Goal: Communication & Community: Answer question/provide support

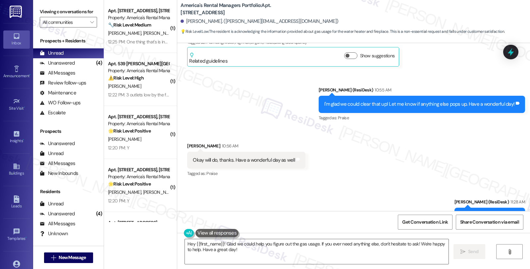
scroll to position [680, 0]
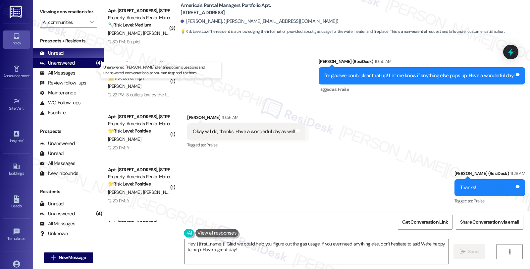
click at [79, 68] on div "Unanswered (4)" at bounding box center [68, 63] width 71 height 10
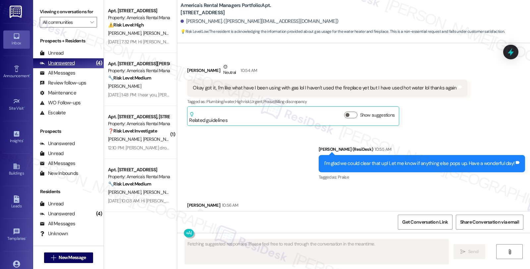
scroll to position [624, 0]
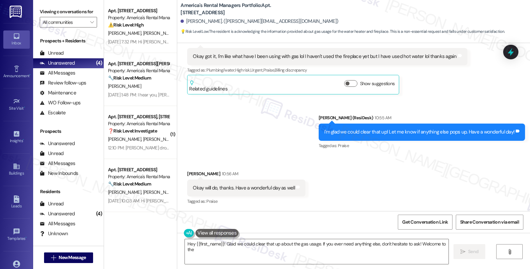
type textarea "Hey {{first_name}}! Glad we could clear that up about the gas usage. If you eve…"
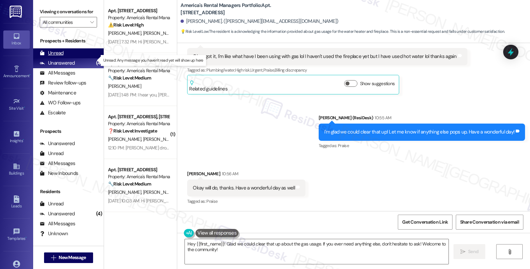
click at [74, 58] on div "Unread (0)" at bounding box center [68, 53] width 71 height 10
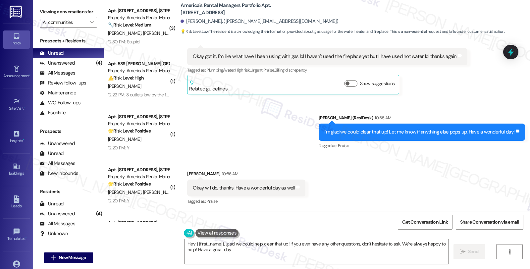
type textarea "Hey {{first_name}}, glad we could help clear that up! If you ever have any othe…"
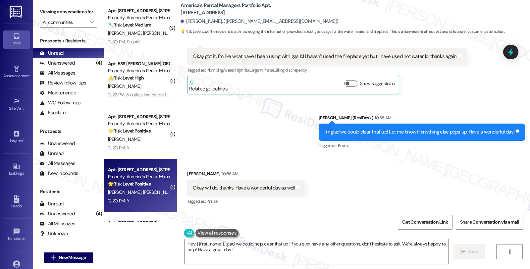
click at [142, 178] on div "Property: America's Rental Managers Portfolio" at bounding box center [138, 176] width 61 height 7
type textarea "Fetching suggested responses. Please feel free to read through the conversation…"
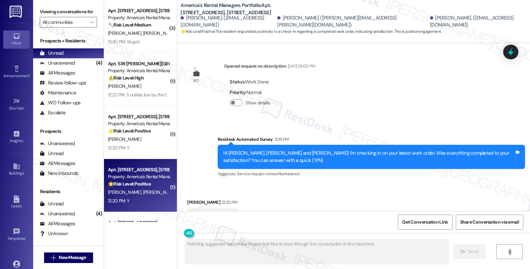
type textarea "Fetching suggested responses. Please feel free to read through the conversation…"
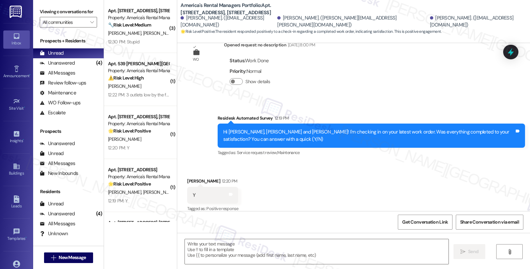
scroll to position [151, 0]
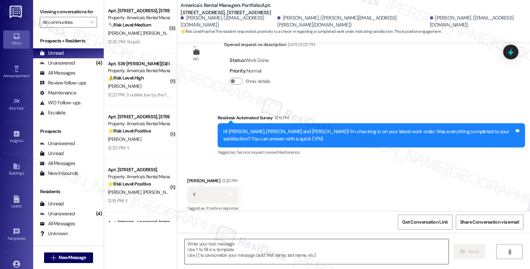
click at [214, 241] on textarea at bounding box center [317, 251] width 264 height 25
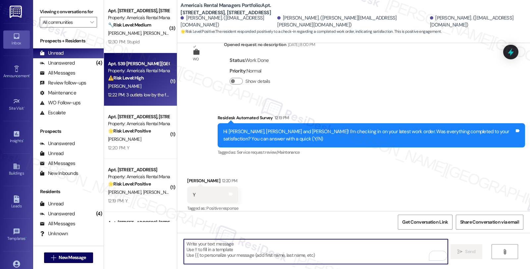
click at [140, 86] on div "[PERSON_NAME]" at bounding box center [138, 86] width 63 height 8
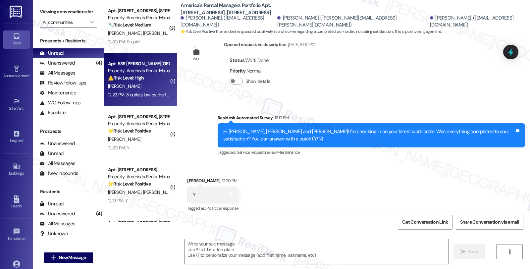
type textarea "Fetching suggested responses. Please feel free to read through the conversation…"
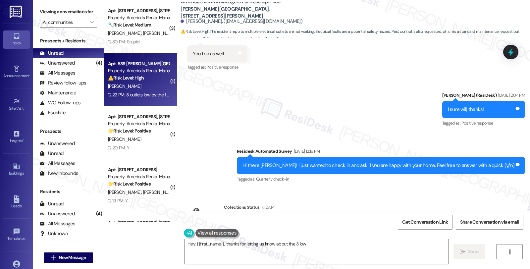
scroll to position [727, 0]
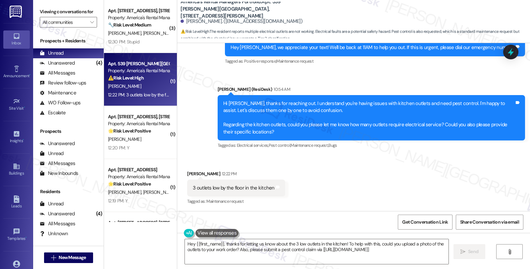
type textarea "Hey {{first_name}}, thanks for letting us know about the 3 low outlets in the k…"
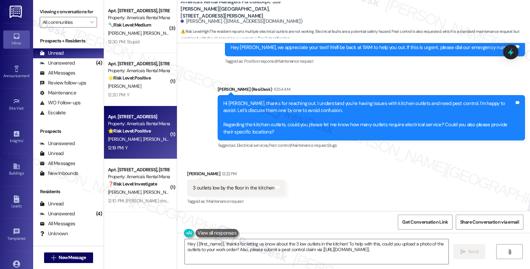
click at [127, 134] on div "Apt. [STREET_ADDRESS] Property: America's Rental Managers Portfolio 🌟 Risk Leve…" at bounding box center [138, 124] width 63 height 23
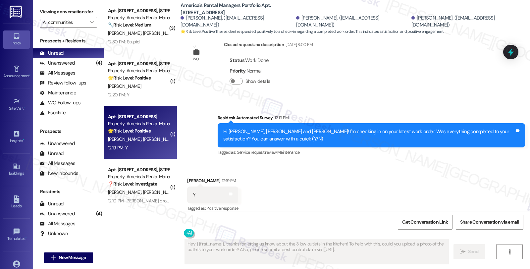
type textarea "Hey {{first_name}}, thanks for letting us know about the 3 low outlets in the k…"
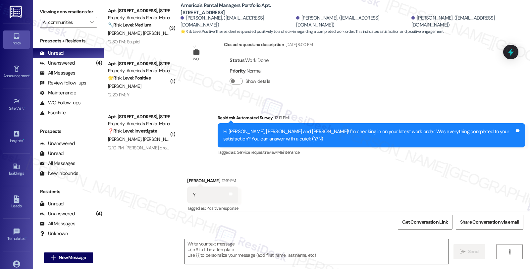
click at [218, 244] on textarea at bounding box center [317, 251] width 264 height 25
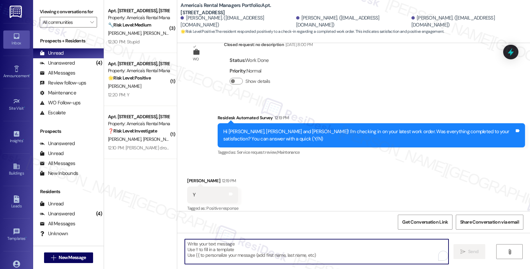
click at [219, 244] on textarea "To enrich screen reader interactions, please activate Accessibility in Grammarl…" at bounding box center [317, 251] width 264 height 25
click at [217, 242] on textarea "To enrich screen reader interactions, please activate Accessibility in Grammarl…" at bounding box center [316, 251] width 264 height 25
click at [217, 246] on textarea "To enrich screen reader interactions, please activate Accessibility in Grammarl…" at bounding box center [316, 251] width 264 height 25
click at [224, 244] on textarea "To enrich screen reader interactions, please activate Accessibility in Grammarl…" at bounding box center [316, 251] width 264 height 25
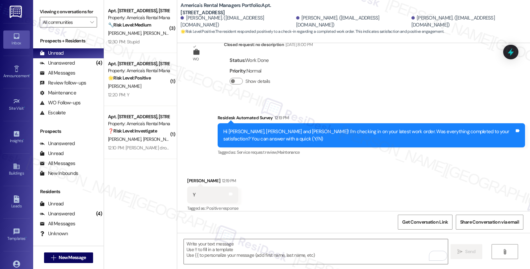
click at [244, 237] on div " Send " at bounding box center [353, 258] width 353 height 50
click at [235, 253] on textarea "To enrich screen reader interactions, please activate Accessibility in Grammarl…" at bounding box center [316, 251] width 264 height 25
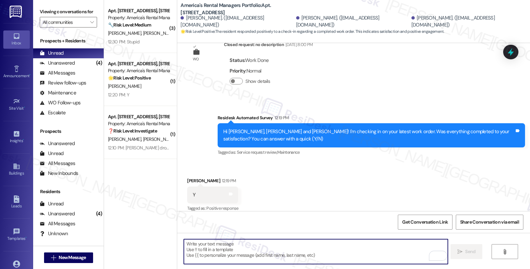
click at [237, 249] on textarea "To enrich screen reader interactions, please activate Accessibility in Grammarl…" at bounding box center [316, 251] width 264 height 25
click at [511, 57] on icon at bounding box center [510, 51] width 11 height 11
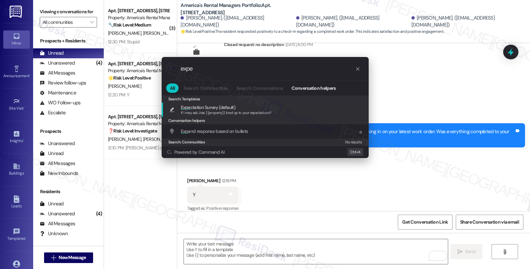
type input "expe"
click at [243, 112] on span "If I may ask...has {{property}} lived up to your expectations?" at bounding box center [226, 112] width 91 height 5
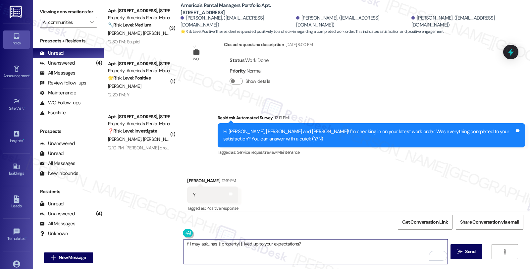
click at [184, 243] on textarea "If I may ask...has {{property}} lived up to your expectations?" at bounding box center [316, 251] width 264 height 25
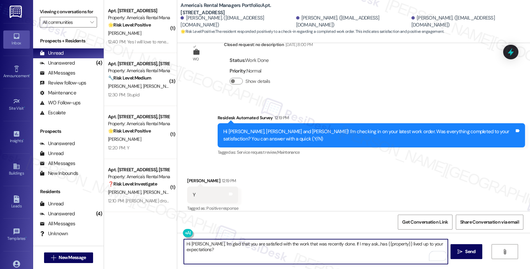
click at [253, 244] on textarea "Hi [PERSON_NAME], I'm glad that you are satisfied with the work that was recent…" at bounding box center [316, 251] width 264 height 25
click at [390, 245] on textarea "Hi [PERSON_NAME], I'm glad that you are satisfied with the work that was recent…" at bounding box center [316, 251] width 264 height 25
click at [389, 244] on textarea "Hi [PERSON_NAME], I'm glad that you are satisfied with the work that was recent…" at bounding box center [316, 251] width 264 height 25
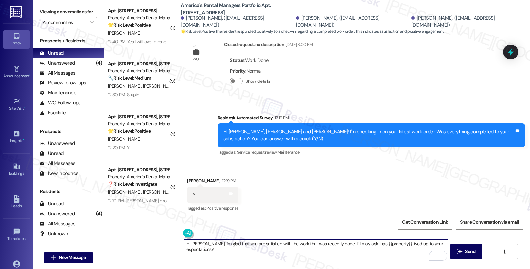
click at [389, 244] on textarea "Hi [PERSON_NAME], I'm glad that you are satisfied with the work that was recent…" at bounding box center [316, 251] width 264 height 25
click at [222, 245] on textarea "Hi [PERSON_NAME], I'm glad that you are satisfied with the work that was recent…" at bounding box center [316, 251] width 264 height 25
click at [316, 243] on textarea "Hi [PERSON_NAME], I'm glad that you are satisfied with the work that was recent…" at bounding box center [316, 251] width 264 height 25
click at [303, 244] on textarea "Hi [PERSON_NAME], I'm glad that you are satisfied with the work that was recent…" at bounding box center [316, 251] width 264 height 25
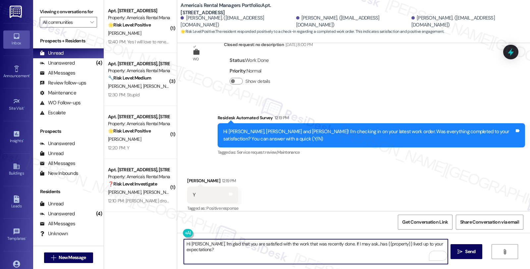
click at [303, 243] on textarea "Hi [PERSON_NAME], I'm glad that you are satisfied with the work that was recent…" at bounding box center [316, 251] width 264 height 25
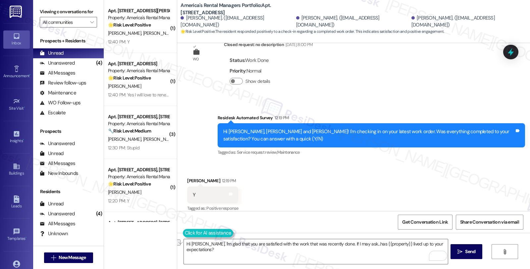
click at [184, 233] on button at bounding box center [208, 233] width 51 height 8
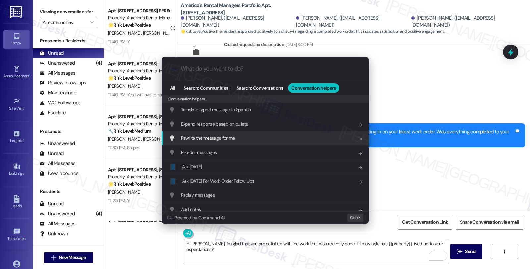
click at [232, 140] on span "Rewrite the message for me" at bounding box center [208, 138] width 54 height 6
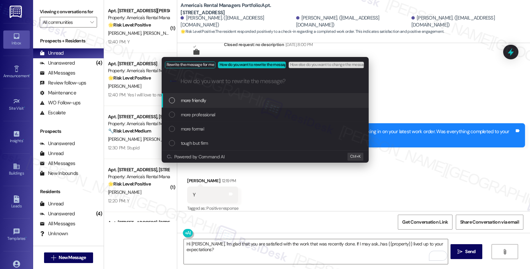
click at [171, 99] on div "List of options" at bounding box center [172, 100] width 6 height 6
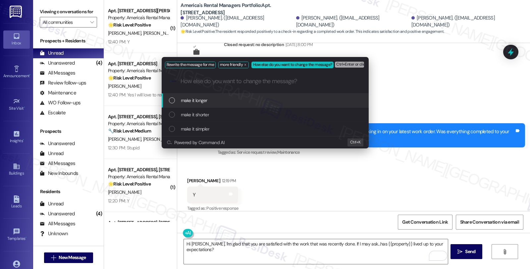
click at [352, 66] on span "Ctrl+Enter or click here to submit" at bounding box center [364, 64] width 57 height 5
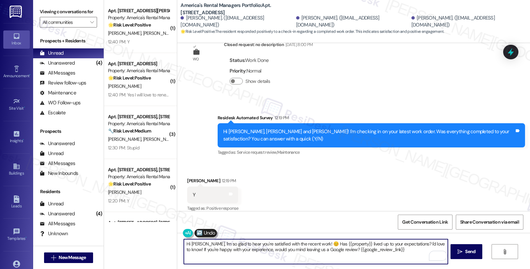
click at [394, 249] on textarea "Hi [PERSON_NAME], I'm so glad to hear you're satisfied with the recent work! 😊 …" at bounding box center [316, 251] width 264 height 25
drag, startPoint x: 402, startPoint y: 242, endPoint x: 410, endPoint y: 253, distance: 13.8
click at [410, 253] on textarea "Hi [PERSON_NAME], I'm so glad to hear you're satisfied with the recent work! 😊 …" at bounding box center [316, 251] width 264 height 25
click at [203, 252] on textarea "Hi [PERSON_NAME], I'm so glad to hear you're satisfied with the recent work! 😊 …" at bounding box center [316, 251] width 264 height 25
click at [195, 243] on textarea "Hi [PERSON_NAME], I'm so glad to hear you're satisfied with the recent work! 😊 …" at bounding box center [316, 251] width 264 height 25
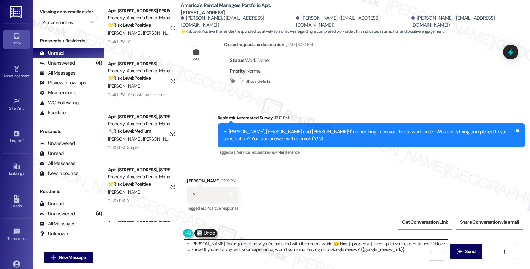
click at [200, 242] on textarea "Hi [PERSON_NAME], I'm so glad to hear you're satisfied with the recent work! 😊 …" at bounding box center [316, 251] width 264 height 25
click at [279, 254] on textarea "Hi [PERSON_NAME], I hope you had a great weekend. I'm so glad to hear you're sa…" at bounding box center [316, 251] width 264 height 25
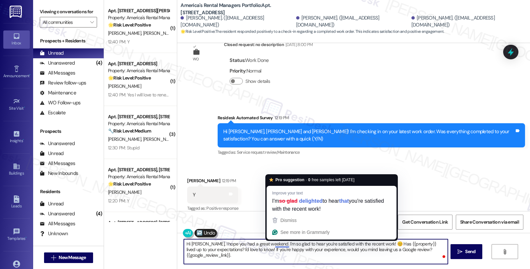
click at [289, 253] on textarea "Hi [PERSON_NAME], I hope you had a great weekend. I'm so glad to hear you're sa…" at bounding box center [316, 251] width 264 height 25
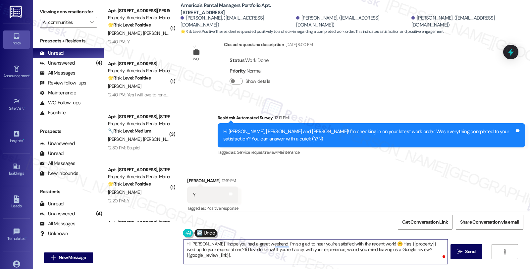
click at [264, 243] on textarea "Hi [PERSON_NAME], I hope you had a great weekend. I'm so glad to hear you're sa…" at bounding box center [316, 251] width 264 height 25
click at [286, 252] on textarea "Hi [PERSON_NAME], I hope you had a great weekend. Thank you for the positive fe…" at bounding box center [316, 251] width 264 height 25
drag, startPoint x: 280, startPoint y: 249, endPoint x: 292, endPoint y: 259, distance: 15.3
click at [292, 259] on textarea "Hi [PERSON_NAME], I hope you had a great weekend. Thank you for the positive fe…" at bounding box center [316, 251] width 264 height 25
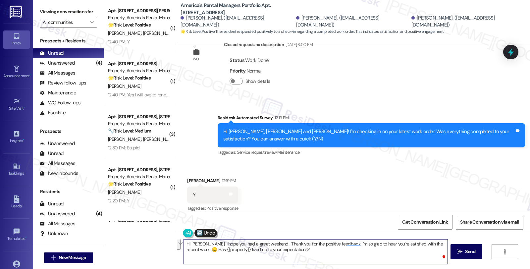
scroll to position [0, 0]
click at [292, 249] on textarea "Hi [PERSON_NAME], I hope you had a great weekend. Thank you for the positive fe…" at bounding box center [316, 251] width 264 height 25
click at [346, 251] on textarea "Hi [PERSON_NAME], I hope you had a great weekend. Thank you for the positive fe…" at bounding box center [316, 251] width 264 height 25
type textarea "Hi [PERSON_NAME], I hope you had a great weekend. Thank you for the positive fe…"
click at [472, 251] on span "Send" at bounding box center [470, 251] width 10 height 7
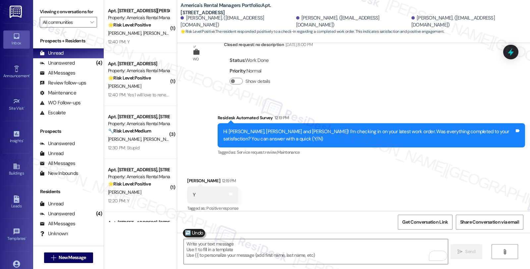
scroll to position [204, 0]
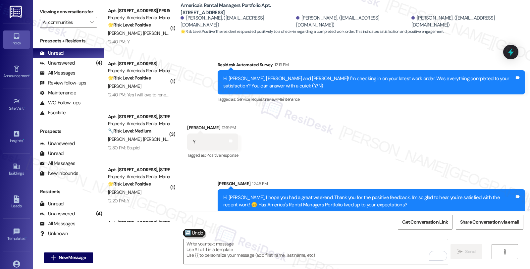
click at [342, 241] on textarea "To enrich screen reader interactions, please activate Accessibility in Grammarl…" at bounding box center [316, 251] width 264 height 25
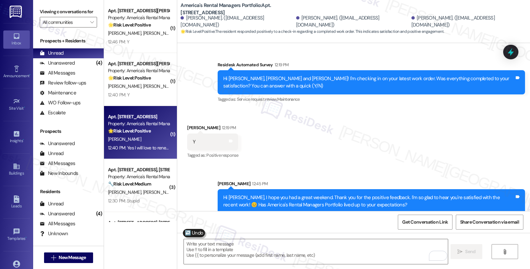
click at [135, 131] on strong "🌟 Risk Level: Positive" at bounding box center [129, 131] width 43 height 6
type textarea "Fetching suggested responses. Please feel free to read through the conversation…"
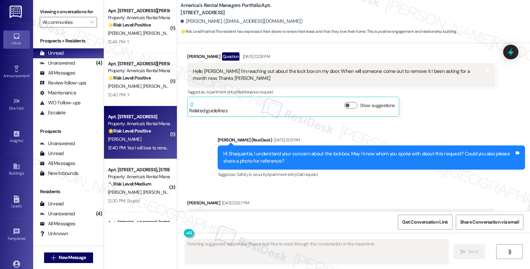
scroll to position [1082, 0]
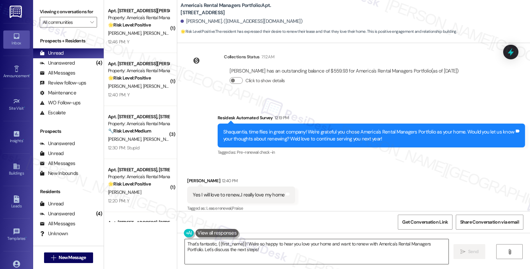
click at [301, 249] on textarea "That's fantastic, {{first_name}}! We're so happy to hear you love your home and…" at bounding box center [317, 251] width 264 height 25
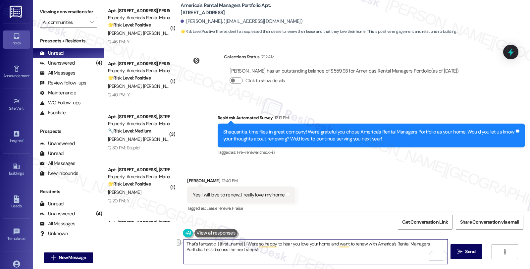
drag, startPoint x: 242, startPoint y: 252, endPoint x: 176, endPoint y: 247, distance: 65.7
click at [180, 247] on div "That's fantastic, {{first_name}}! We're so happy to hear you love your home and…" at bounding box center [312, 252] width 264 height 26
click at [226, 250] on textarea "That's fantastic, {{first_name}}! We're so happy to hear you love your home and…" at bounding box center [316, 251] width 264 height 25
click at [247, 249] on textarea "That's fantastic, {{first_name}}! We're so happy to hear you love your home and…" at bounding box center [316, 251] width 264 height 25
drag, startPoint x: 237, startPoint y: 250, endPoint x: 189, endPoint y: 249, distance: 47.7
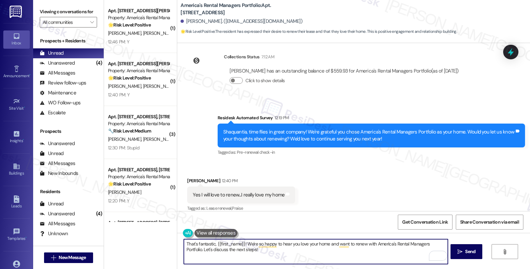
click at [189, 249] on textarea "That's fantastic, {{first_name}}! We're so happy to hear you love your home and…" at bounding box center [316, 251] width 264 height 25
click at [289, 250] on textarea "That's fantastic, {{first_name}}! We're so happy to hear you love your home and…" at bounding box center [316, 251] width 264 height 25
click at [294, 251] on textarea "That's fantastic, {{first_name}}! We're so happy to hear you love your home and…" at bounding box center [316, 251] width 264 height 25
drag, startPoint x: 298, startPoint y: 250, endPoint x: 201, endPoint y: 250, distance: 97.1
click at [201, 250] on textarea "That's fantastic, {{first_name}}! We're so happy to hear you love your home and…" at bounding box center [316, 251] width 264 height 25
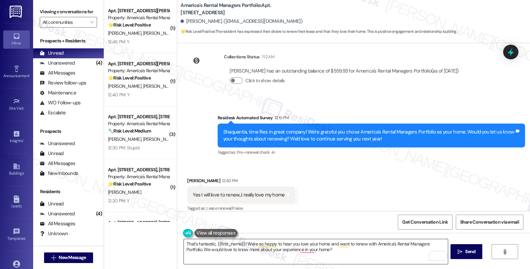
click at [326, 252] on textarea "That's fantastic, {{first_name}}! We're so happy to hear you love your home and…" at bounding box center [316, 251] width 264 height 25
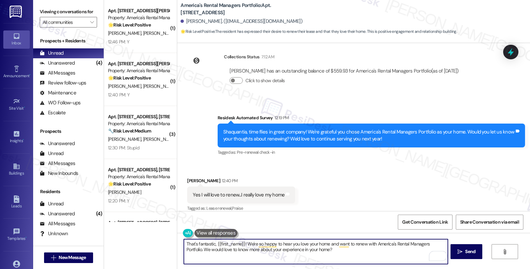
paste textarea "In the meantime, we'd love to hear more about your living experience. What’s th…"
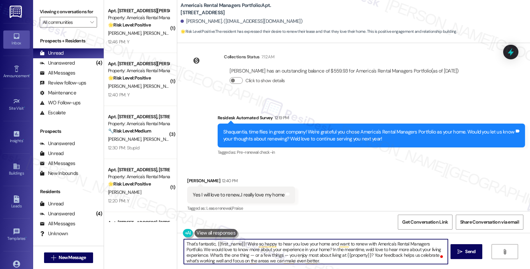
click at [299, 251] on textarea "That's fantastic, {{first_name}}! We're so happy to hear you love your home and…" at bounding box center [316, 251] width 264 height 25
drag, startPoint x: 310, startPoint y: 249, endPoint x: 225, endPoint y: 251, distance: 85.1
click at [225, 251] on textarea "That's fantastic, {{first_name}}! We're so happy to hear you love your home and…" at bounding box center [316, 251] width 264 height 25
click at [227, 249] on textarea "That's fantastic, {{first_name}}! We're so happy to hear you love your home and…" at bounding box center [316, 251] width 264 height 25
drag, startPoint x: 311, startPoint y: 248, endPoint x: 168, endPoint y: 247, distance: 143.8
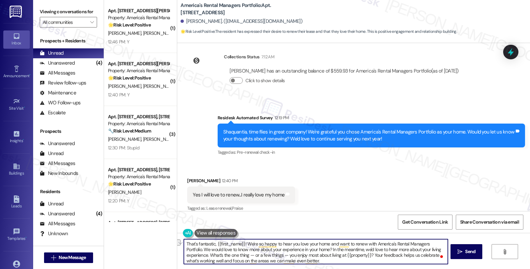
click at [168, 247] on div "( 1 ) Apt. [STREET_ADDRESS][GEOGRAPHIC_DATA][PERSON_NAME][STREET_ADDRESS][PERSO…" at bounding box center [317, 134] width 426 height 269
click at [246, 248] on textarea "That's fantastic, {{first_name}}! We're so happy to hear you love your home and…" at bounding box center [316, 251] width 264 height 25
click at [234, 254] on textarea "That's fantastic, {{first_name}}! We're so happy to hear you love your home and…" at bounding box center [316, 251] width 264 height 25
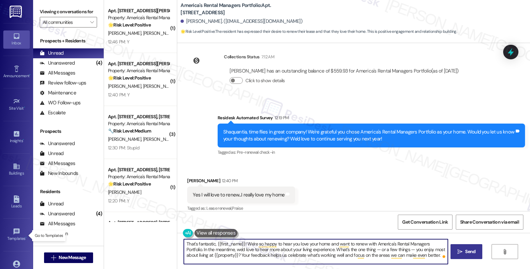
type textarea "That's fantastic, {{first_name}}! We're so happy to hear you love your home and…"
click at [467, 248] on span "Send" at bounding box center [470, 251] width 10 height 7
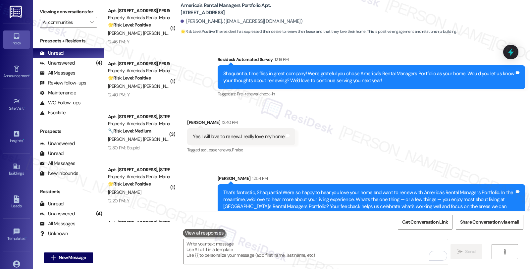
scroll to position [1142, 0]
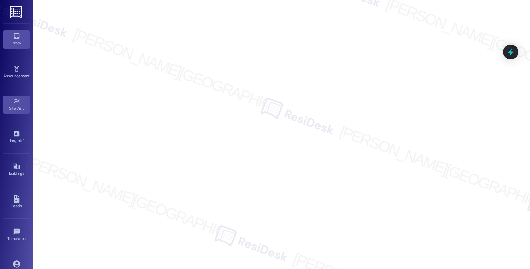
click at [17, 41] on div "Inbox" at bounding box center [16, 43] width 33 height 7
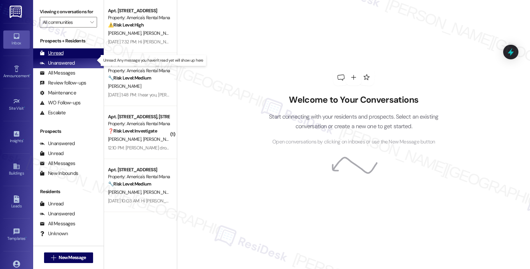
click at [53, 57] on div "Unread" at bounding box center [52, 53] width 24 height 7
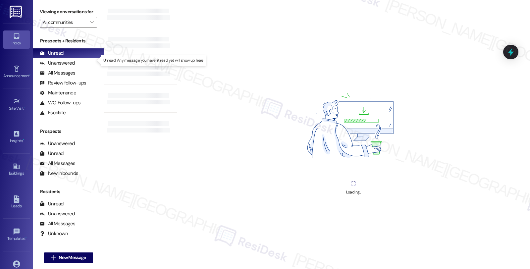
click at [58, 57] on div "Unread" at bounding box center [52, 53] width 24 height 7
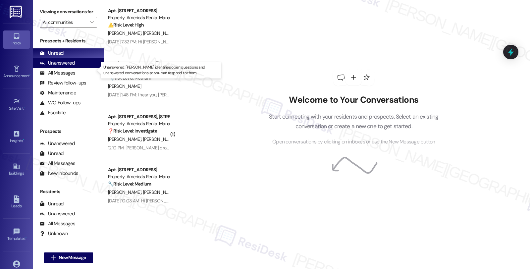
click at [62, 67] on div "Unanswered" at bounding box center [57, 63] width 35 height 7
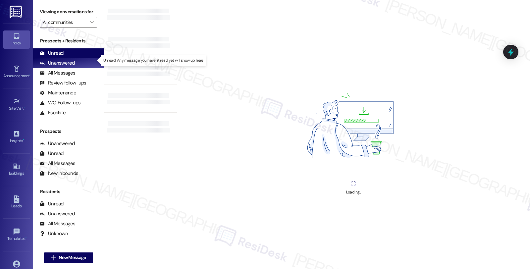
click at [54, 57] on div "Unread" at bounding box center [52, 53] width 24 height 7
